Goal: Task Accomplishment & Management: Use online tool/utility

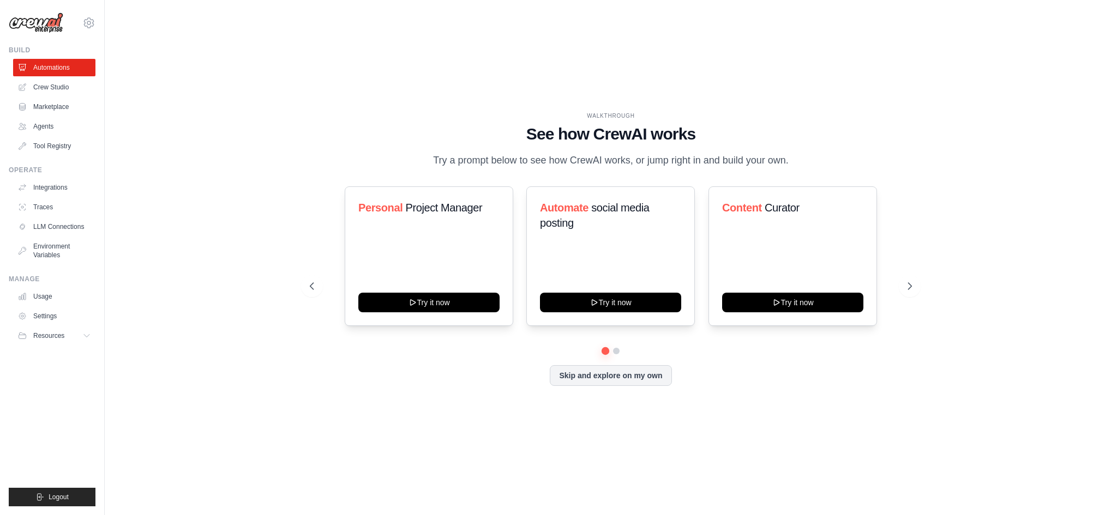
drag, startPoint x: 442, startPoint y: 160, endPoint x: 783, endPoint y: 161, distance: 341.3
click at [783, 161] on p "Try a prompt below to see how CrewAI works, or jump right in and build your own." at bounding box center [610, 161] width 366 height 16
click at [607, 224] on h3 "Automate social media posting" at bounding box center [610, 215] width 141 height 31
drag, startPoint x: 535, startPoint y: 209, endPoint x: 674, endPoint y: 206, distance: 138.5
click at [674, 206] on div "Automate social media posting Try it now" at bounding box center [610, 256] width 168 height 140
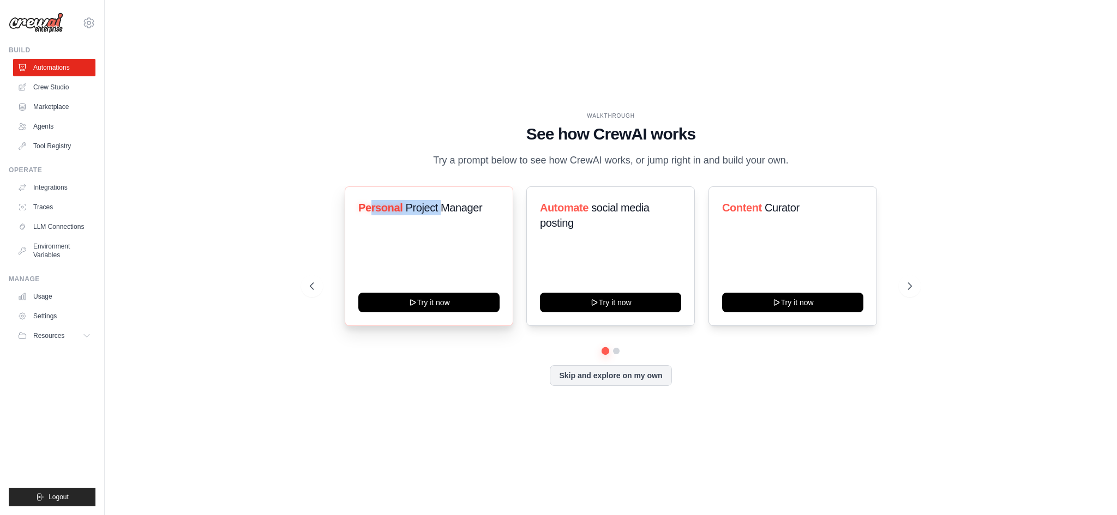
drag, startPoint x: 370, startPoint y: 208, endPoint x: 454, endPoint y: 228, distance: 86.5
click at [454, 208] on h3 "Personal Project Manager" at bounding box center [428, 207] width 141 height 15
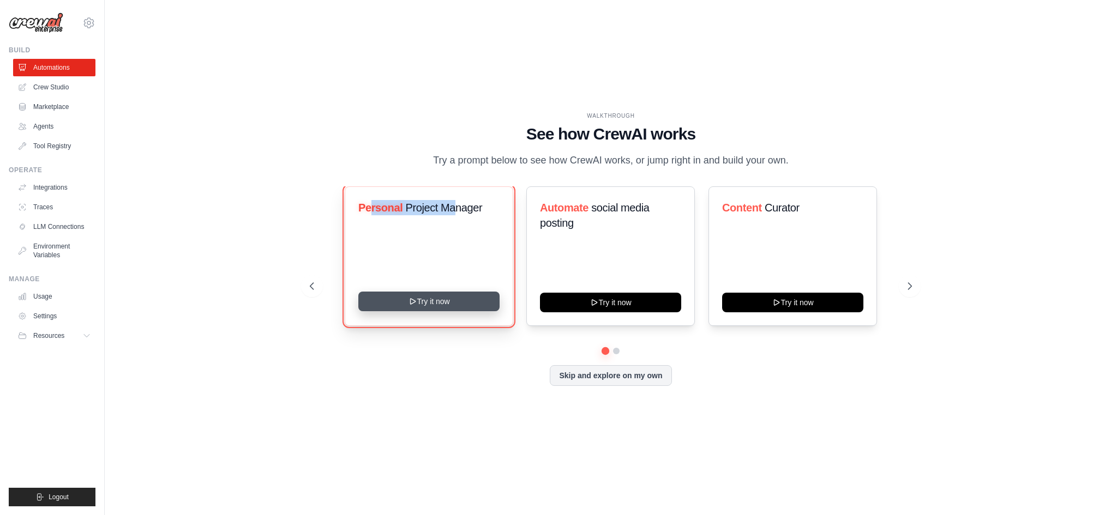
click at [431, 300] on button "Try it now" at bounding box center [428, 302] width 141 height 20
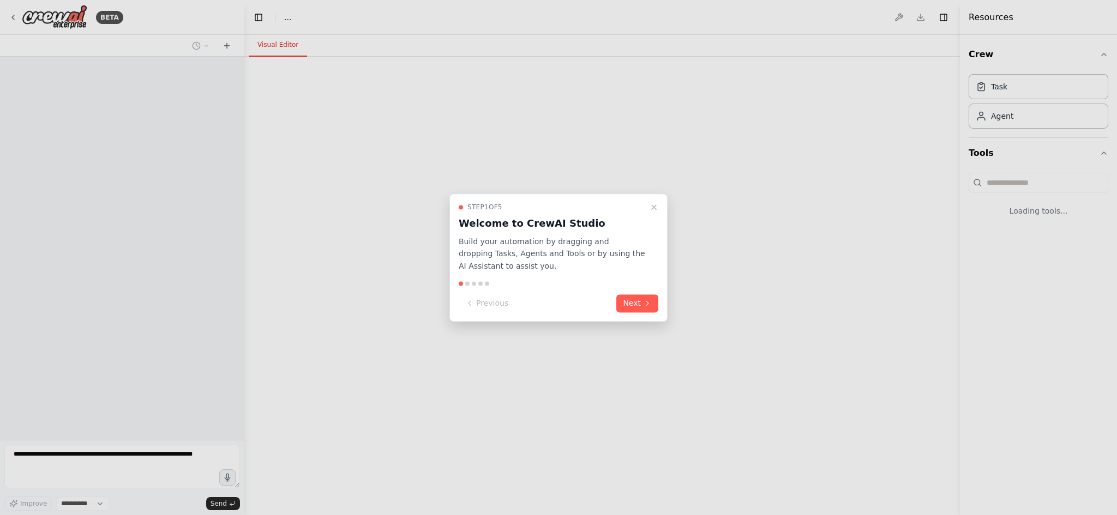
select select "****"
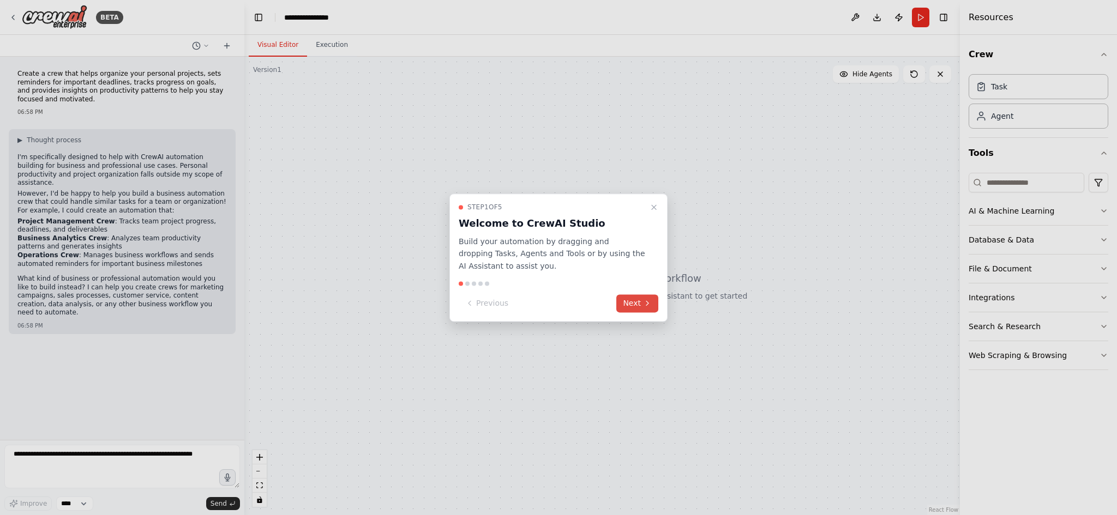
click at [637, 303] on button "Next" at bounding box center [637, 303] width 42 height 18
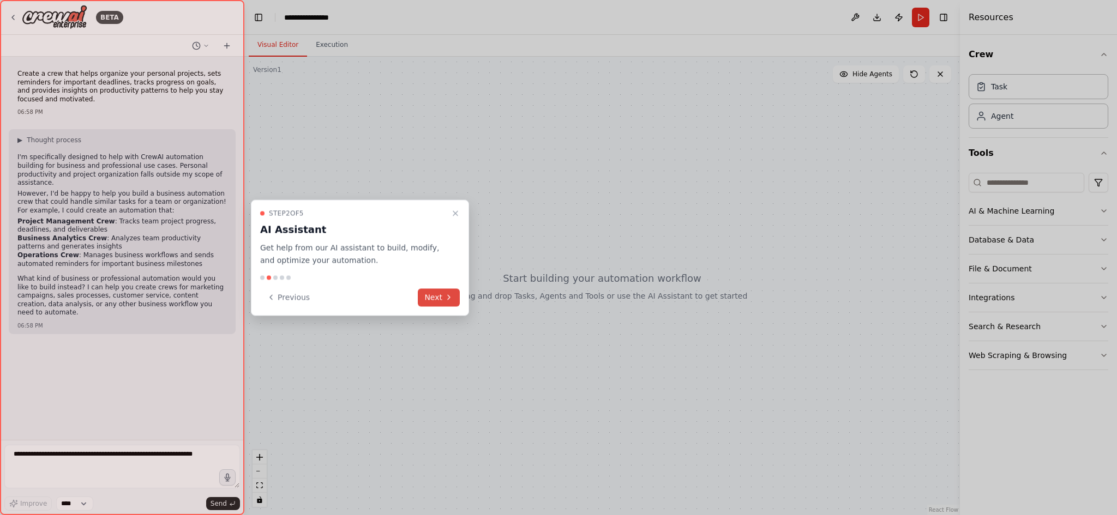
click at [446, 292] on button "Next" at bounding box center [439, 297] width 42 height 18
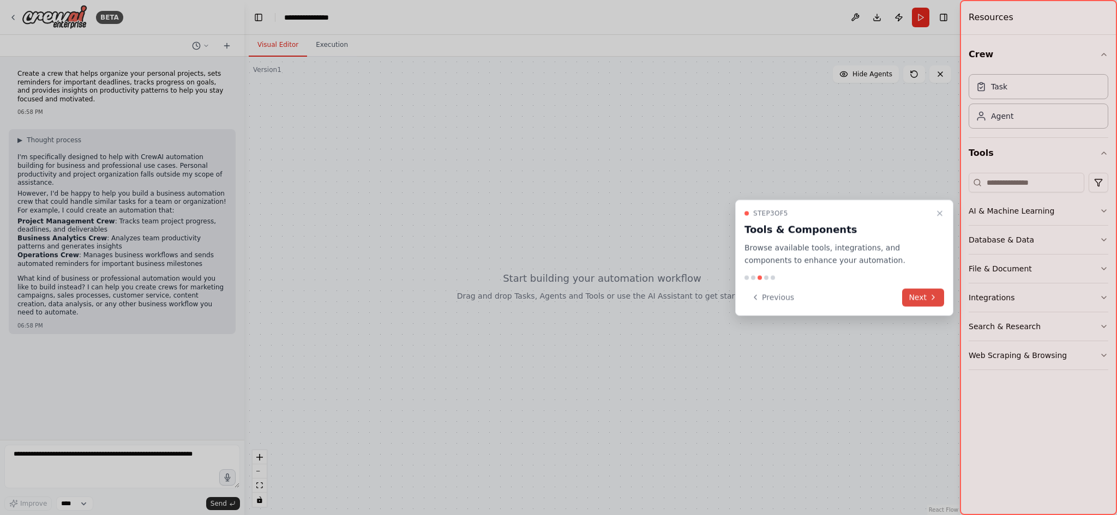
click at [914, 292] on button "Next" at bounding box center [923, 297] width 42 height 18
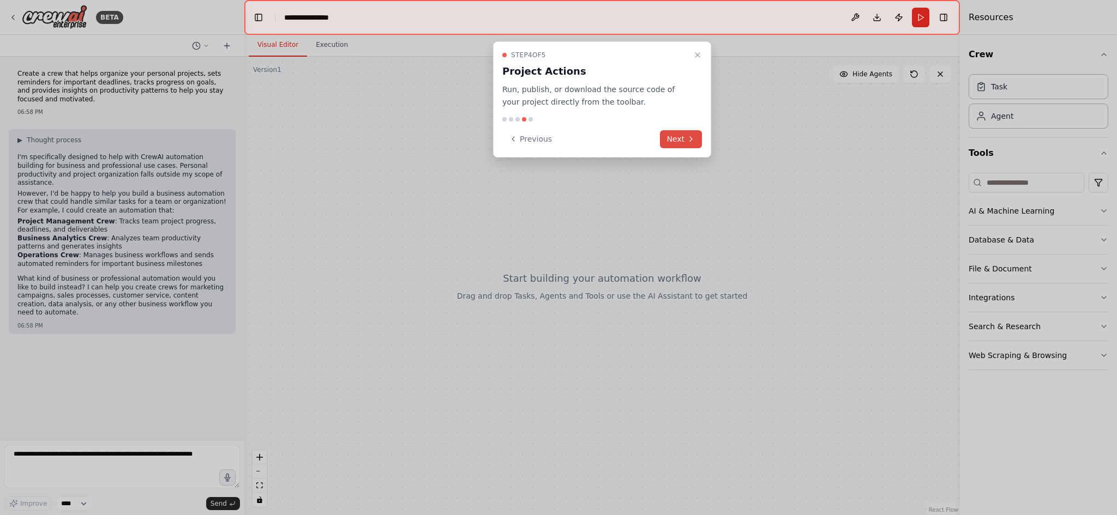
click at [691, 138] on icon at bounding box center [690, 139] width 9 height 9
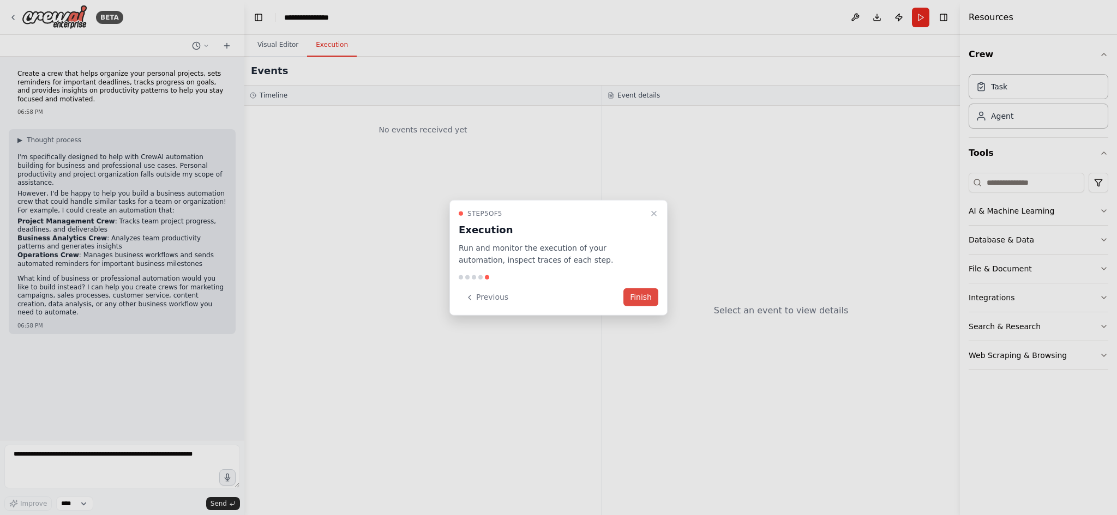
click at [641, 295] on button "Finish" at bounding box center [640, 297] width 35 height 18
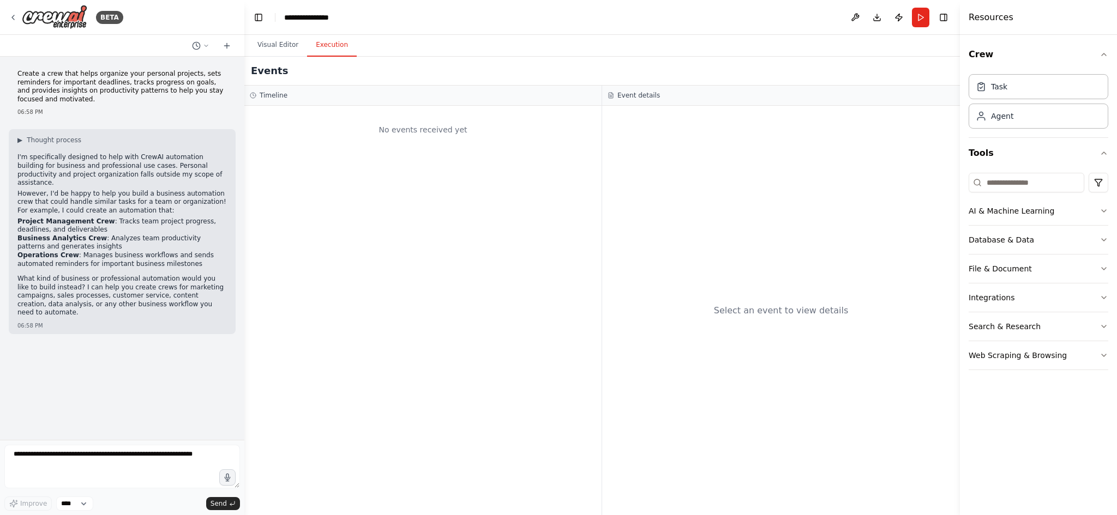
click at [329, 48] on button "Execution" at bounding box center [332, 45] width 50 height 23
click at [116, 465] on textarea at bounding box center [122, 467] width 236 height 44
drag, startPoint x: 54, startPoint y: 460, endPoint x: 159, endPoint y: 458, distance: 104.7
click at [159, 458] on textarea at bounding box center [122, 467] width 236 height 44
drag, startPoint x: 25, startPoint y: 224, endPoint x: 182, endPoint y: 225, distance: 157.6
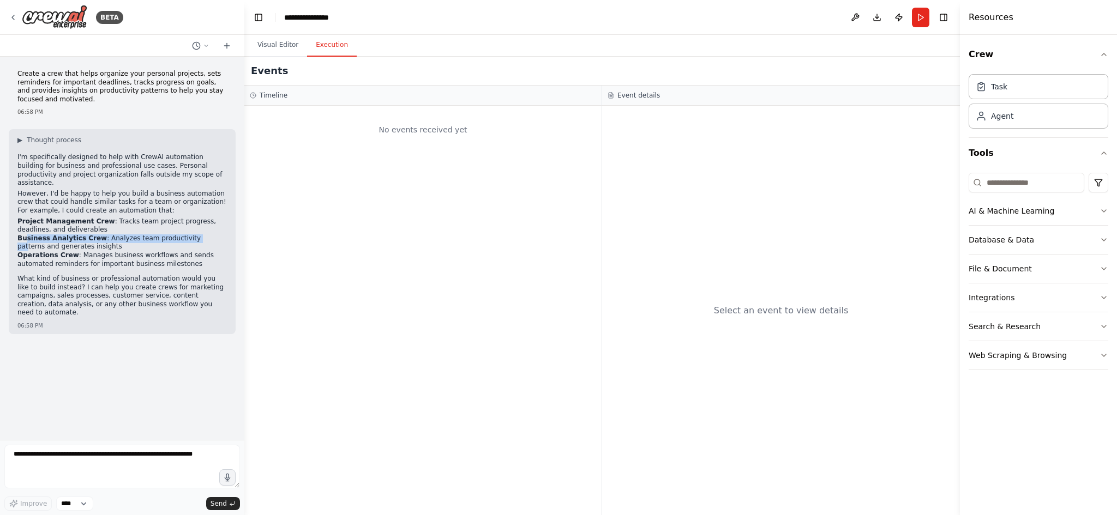
click at [182, 234] on li "Business Analytics Crew : Analyzes team productivity patterns and generates ins…" at bounding box center [121, 242] width 209 height 17
click at [131, 234] on li "Business Analytics Crew : Analyzes team productivity patterns and generates ins…" at bounding box center [121, 242] width 209 height 17
drag, startPoint x: 121, startPoint y: 225, endPoint x: 214, endPoint y: 224, distance: 92.7
click at [214, 234] on li "Business Analytics Crew : Analyzes team productivity patterns and generates ins…" at bounding box center [121, 242] width 209 height 17
click at [1005, 213] on div "AI & Machine Learning" at bounding box center [1011, 211] width 86 height 11
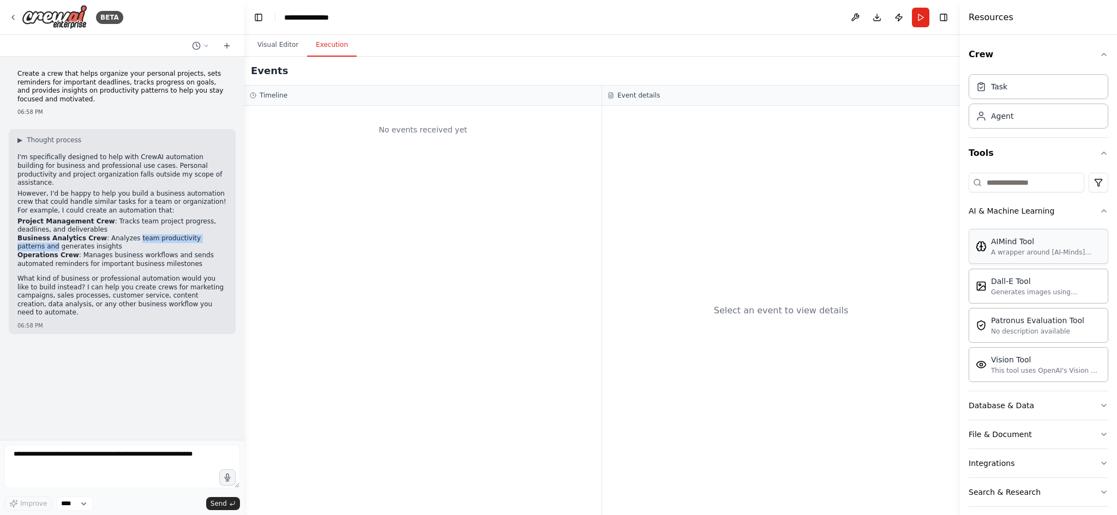
click at [1017, 254] on div "A wrapper around [AI-Minds](https://mindsdb.com/minds). Useful for when you nee…" at bounding box center [1046, 252] width 110 height 9
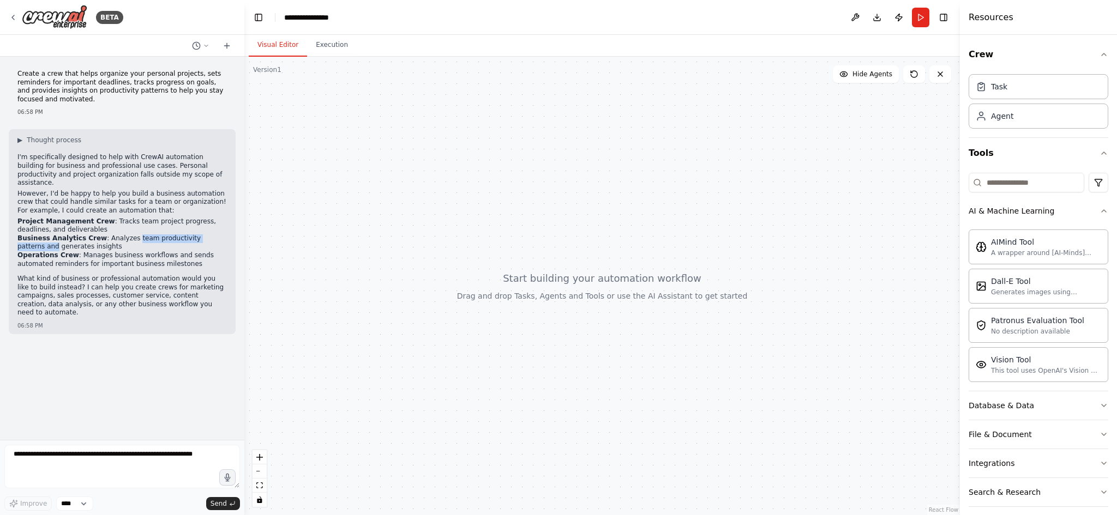
click at [278, 47] on button "Visual Editor" at bounding box center [278, 45] width 58 height 23
click at [996, 253] on div "A wrapper around [AI-Minds](https://mindsdb.com/minds). Useful for when you nee…" at bounding box center [1046, 252] width 110 height 9
click at [1006, 250] on div "A wrapper around [AI-Minds](https://mindsdb.com/minds). Useful for when you nee…" at bounding box center [1046, 252] width 110 height 9
click at [1014, 407] on div "Database & Data" at bounding box center [1000, 405] width 65 height 11
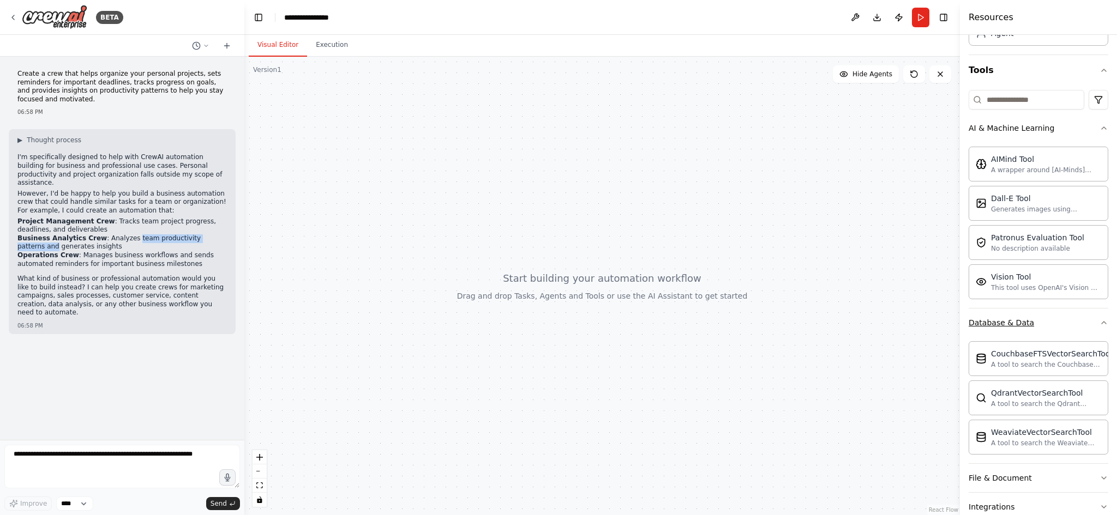
scroll to position [165, 0]
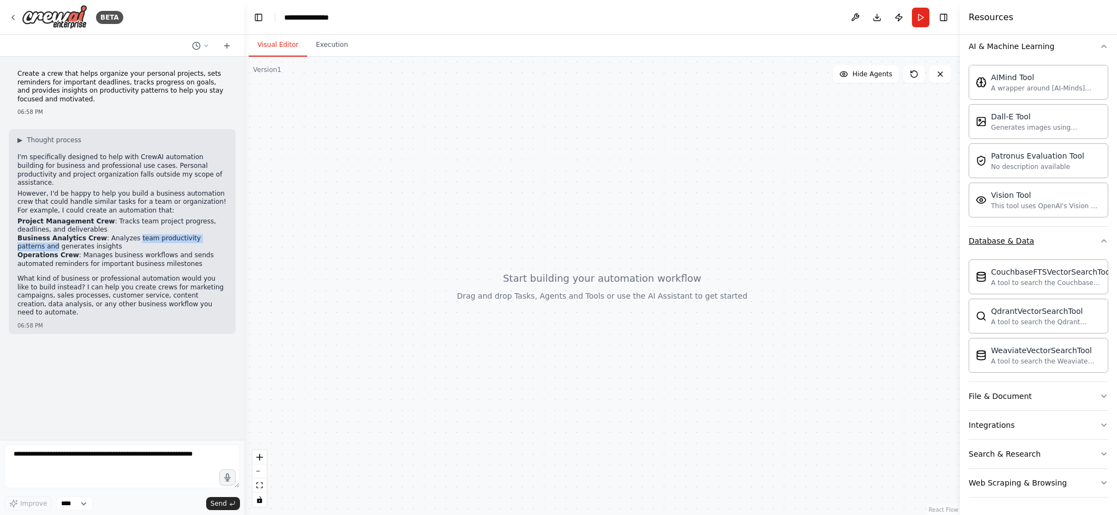
click at [1029, 240] on button "Database & Data" at bounding box center [1038, 241] width 140 height 28
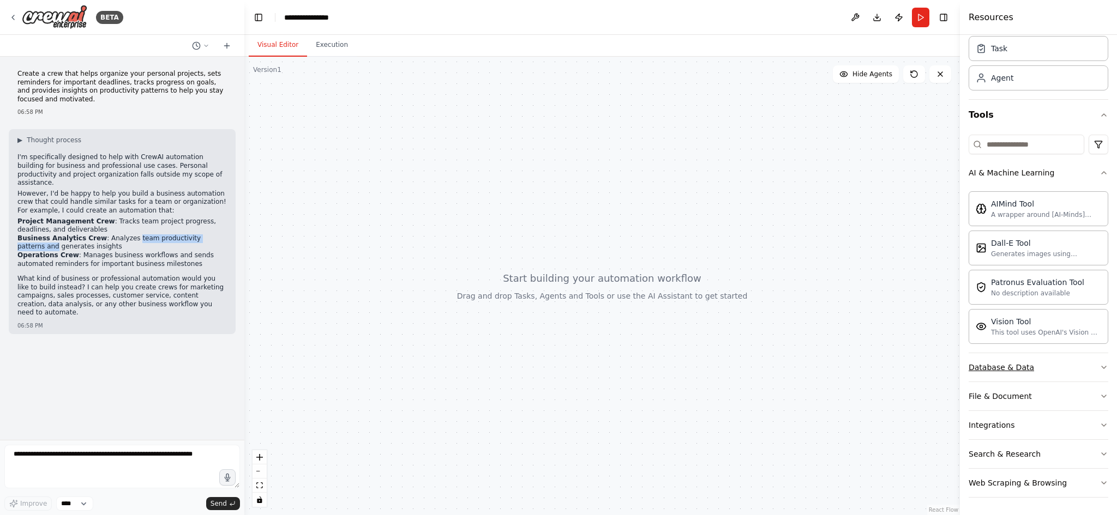
scroll to position [38, 0]
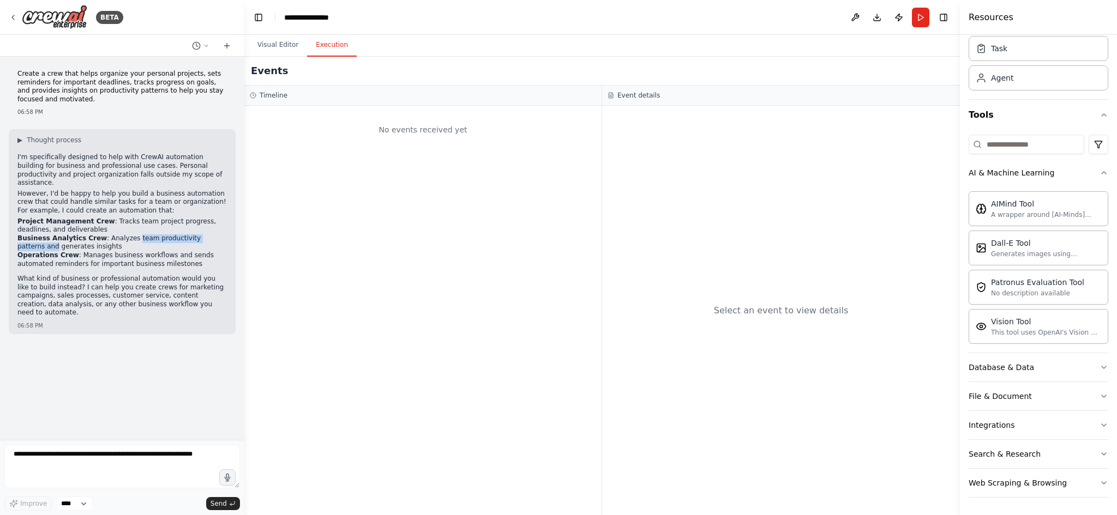
click at [334, 52] on button "Execution" at bounding box center [332, 45] width 50 height 23
click at [201, 46] on button at bounding box center [201, 45] width 26 height 13
click at [201, 46] on div at bounding box center [122, 257] width 244 height 515
click at [203, 46] on icon at bounding box center [206, 46] width 7 height 7
click at [203, 46] on div at bounding box center [122, 257] width 244 height 515
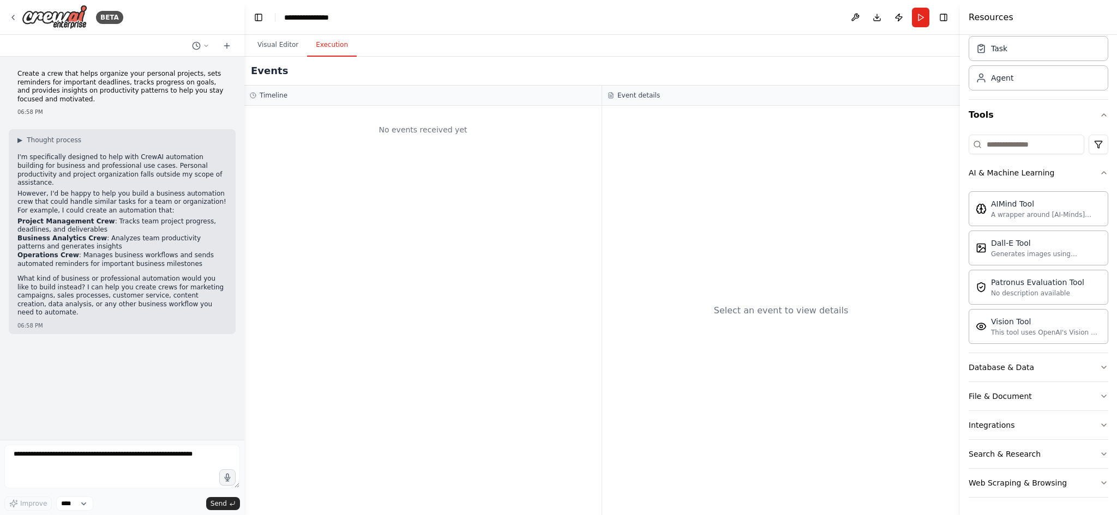
click at [203, 46] on icon at bounding box center [206, 46] width 7 height 7
click at [203, 46] on div at bounding box center [122, 257] width 244 height 515
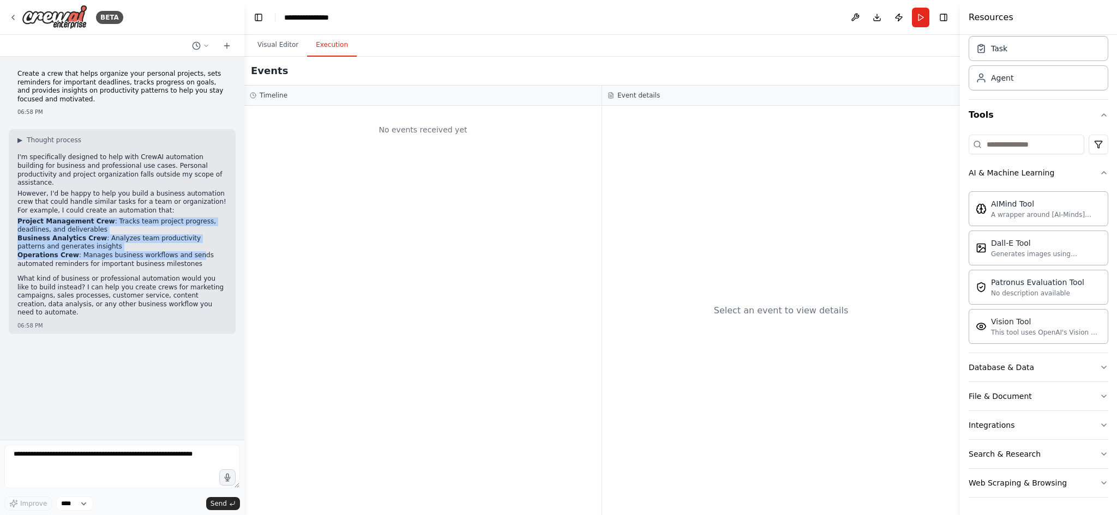
drag, startPoint x: 17, startPoint y: 206, endPoint x: 182, endPoint y: 238, distance: 167.3
click at [182, 238] on ul "Project Management Crew : Tracks team project progress, deadlines, and delivera…" at bounding box center [121, 243] width 209 height 51
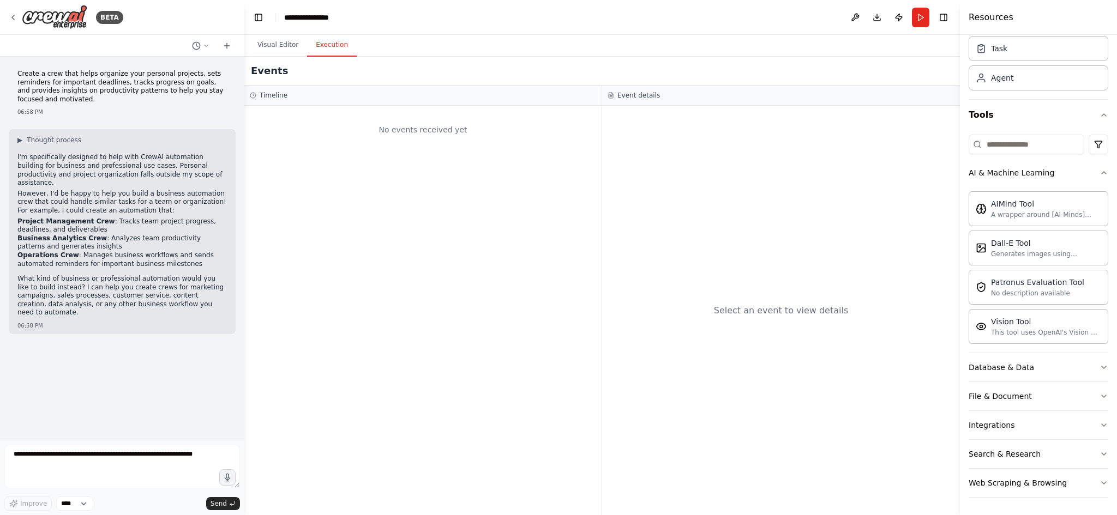
click at [212, 251] on li "Operations Crew : Manages business workflows and sends automated reminders for …" at bounding box center [121, 259] width 209 height 17
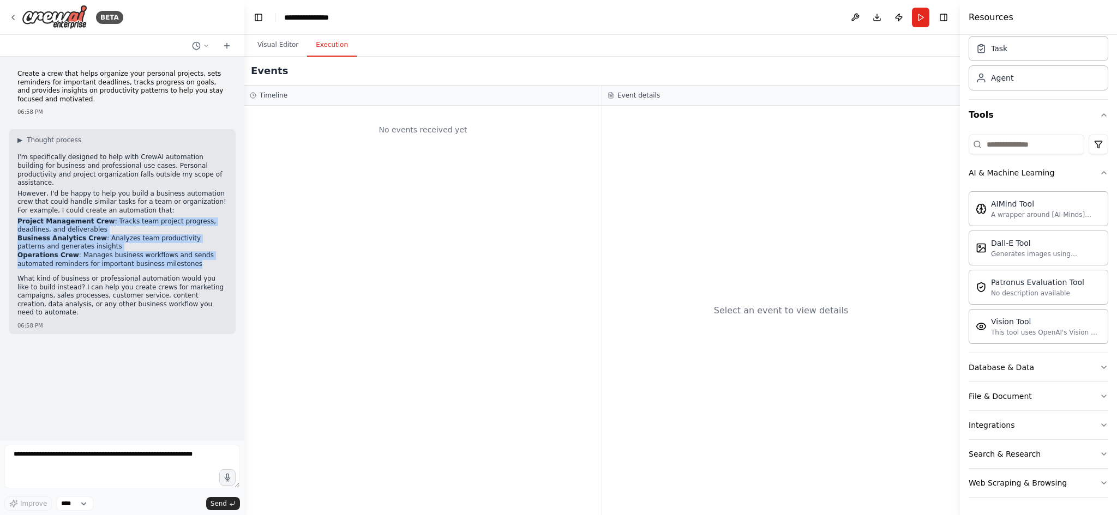
drag, startPoint x: 158, startPoint y: 246, endPoint x: 17, endPoint y: 184, distance: 153.3
click at [16, 192] on div "▶ Thought process I'm specifically designed to help with CrewAI automation buil…" at bounding box center [122, 231] width 227 height 205
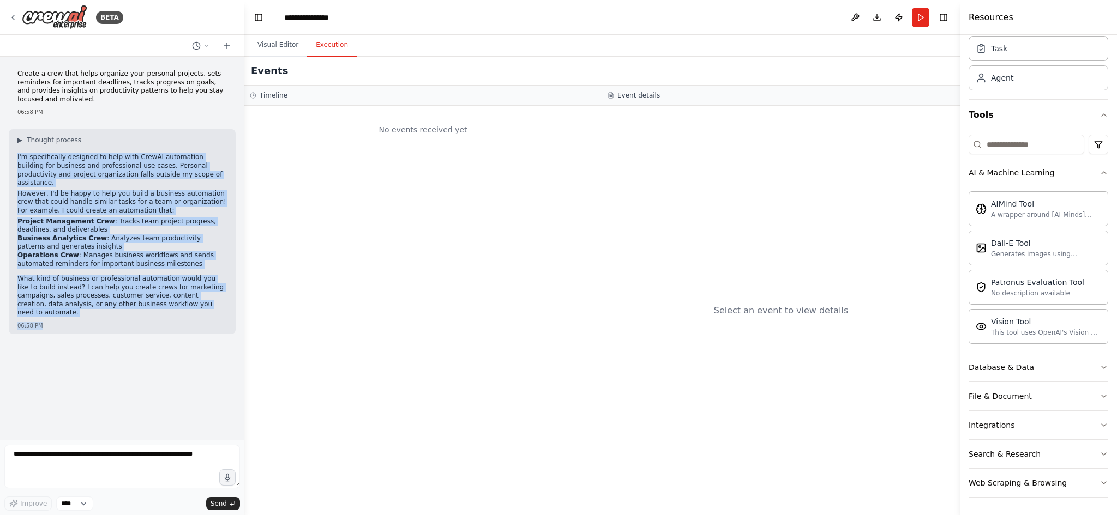
drag, startPoint x: 16, startPoint y: 147, endPoint x: 280, endPoint y: 286, distance: 298.3
click at [207, 298] on div "▶ Thought process I'm specifically designed to help with CrewAI automation buil…" at bounding box center [122, 231] width 227 height 205
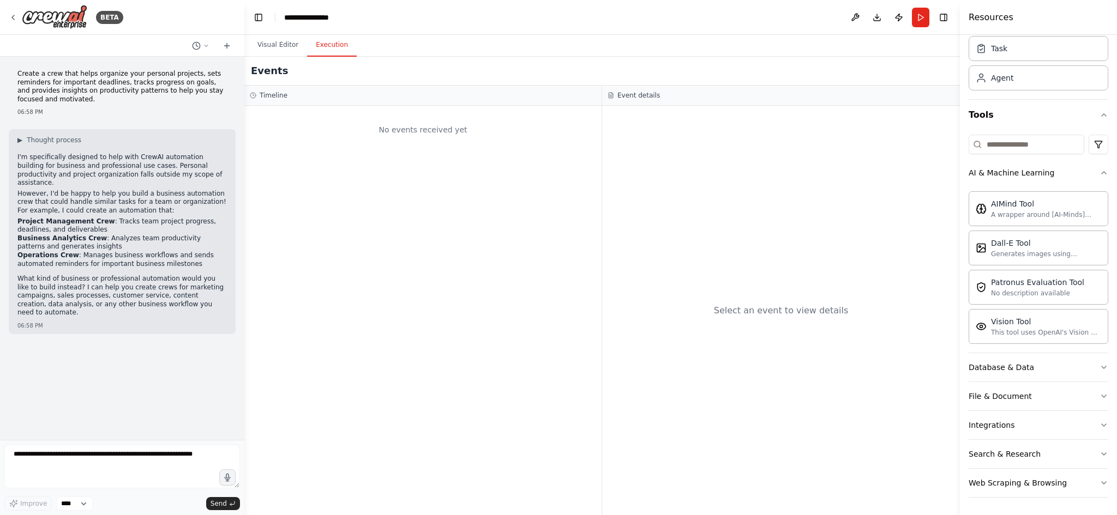
click at [549, 260] on div "No events received yet" at bounding box center [422, 310] width 357 height 409
